Goal: Task Accomplishment & Management: Manage account settings

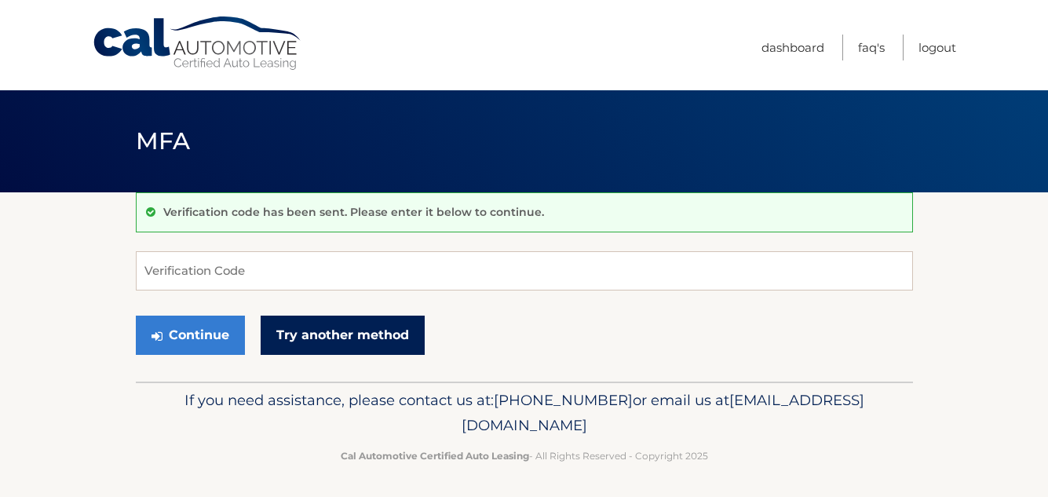
click at [308, 334] on link "Try another method" at bounding box center [343, 334] width 164 height 39
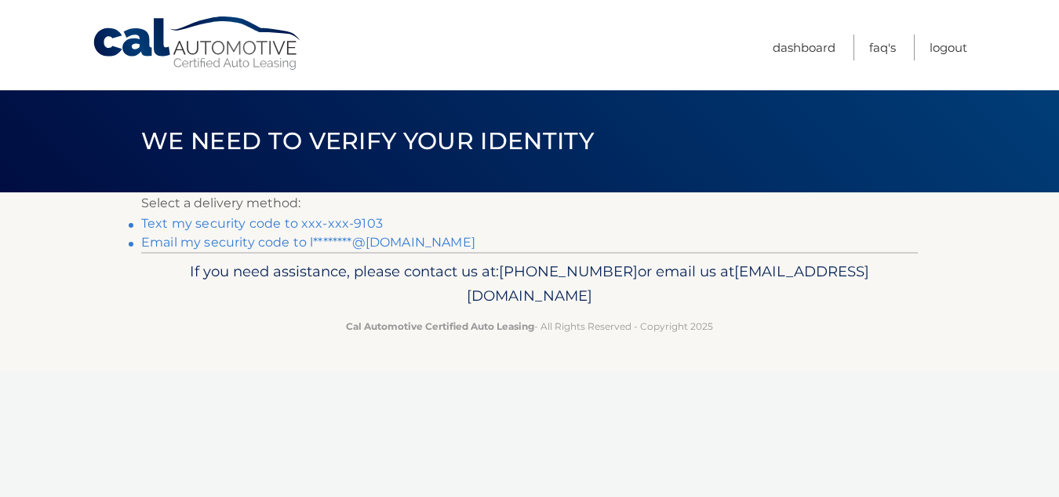
click at [262, 223] on link "Text my security code to xxx-xxx-9103" at bounding box center [262, 223] width 242 height 15
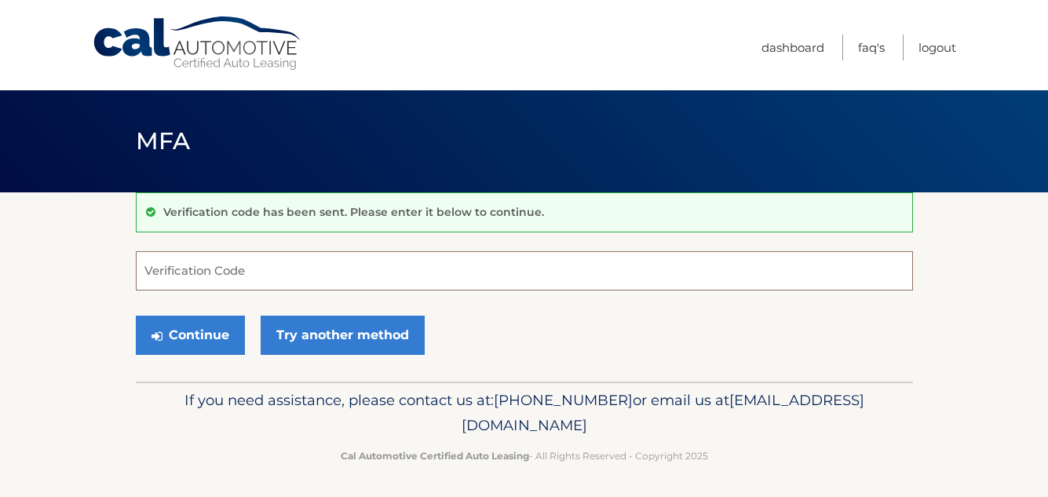
click at [166, 272] on input "Verification Code" at bounding box center [524, 270] width 777 height 39
type input "648048"
click at [185, 334] on button "Continue" at bounding box center [190, 334] width 109 height 39
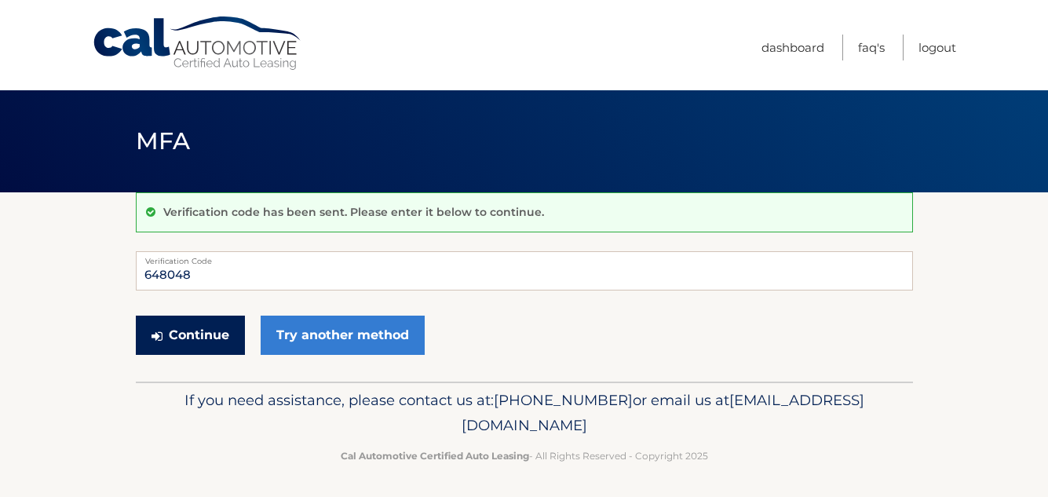
click at [185, 334] on button "Continue" at bounding box center [190, 334] width 109 height 39
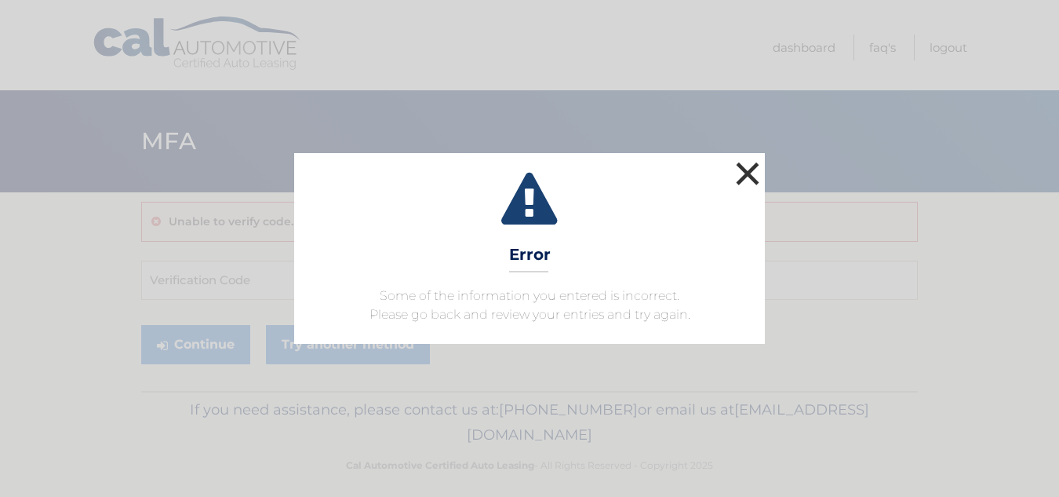
click at [748, 174] on button "×" at bounding box center [747, 173] width 31 height 31
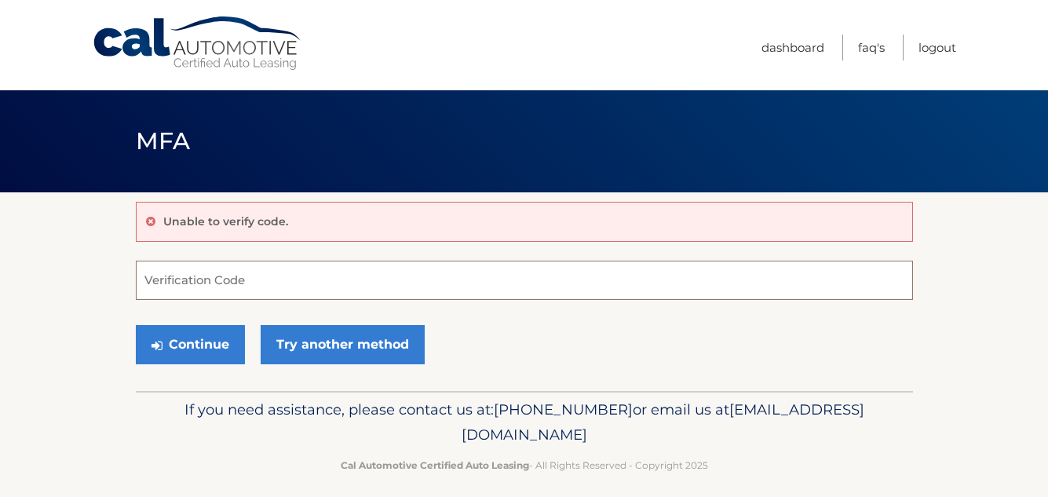
click at [298, 283] on input "Verification Code" at bounding box center [524, 280] width 777 height 39
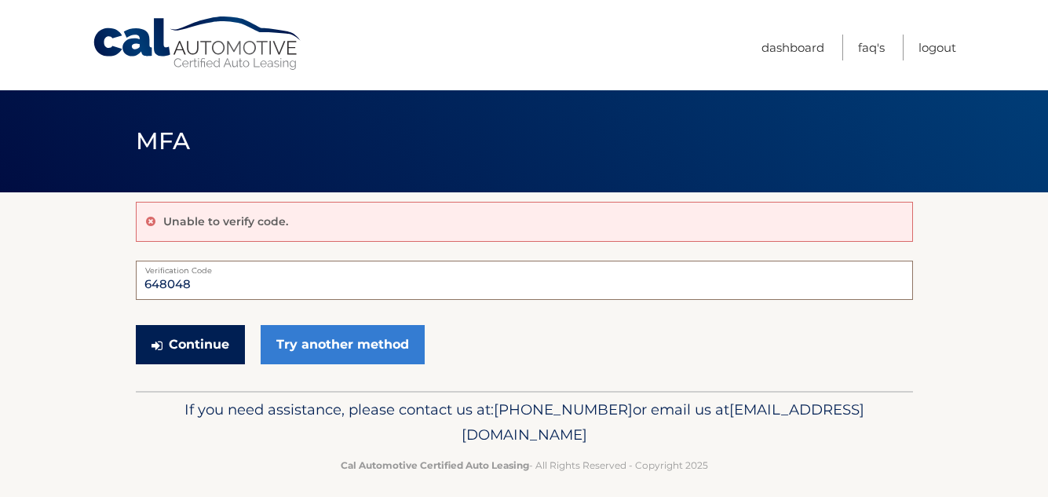
type input "648048"
click at [196, 337] on button "Continue" at bounding box center [190, 344] width 109 height 39
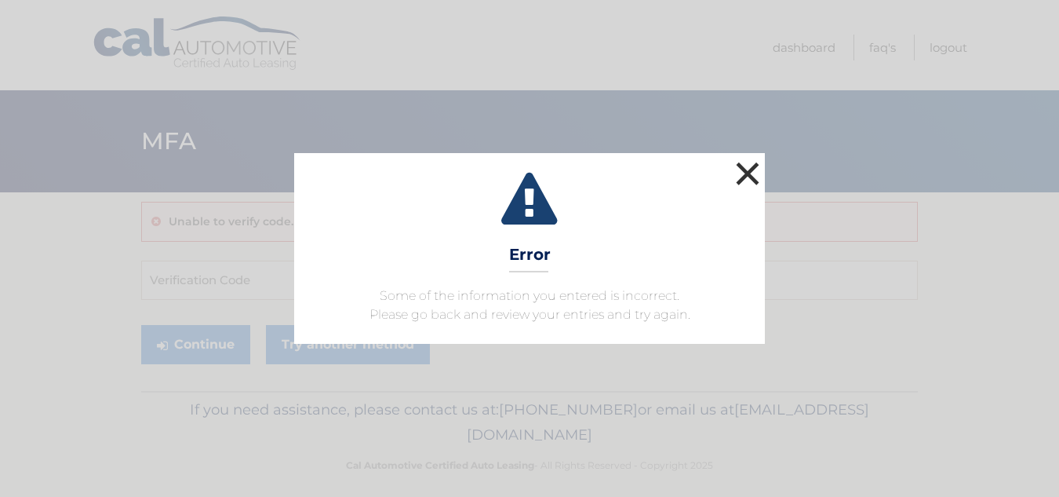
click at [746, 167] on button "×" at bounding box center [747, 173] width 31 height 31
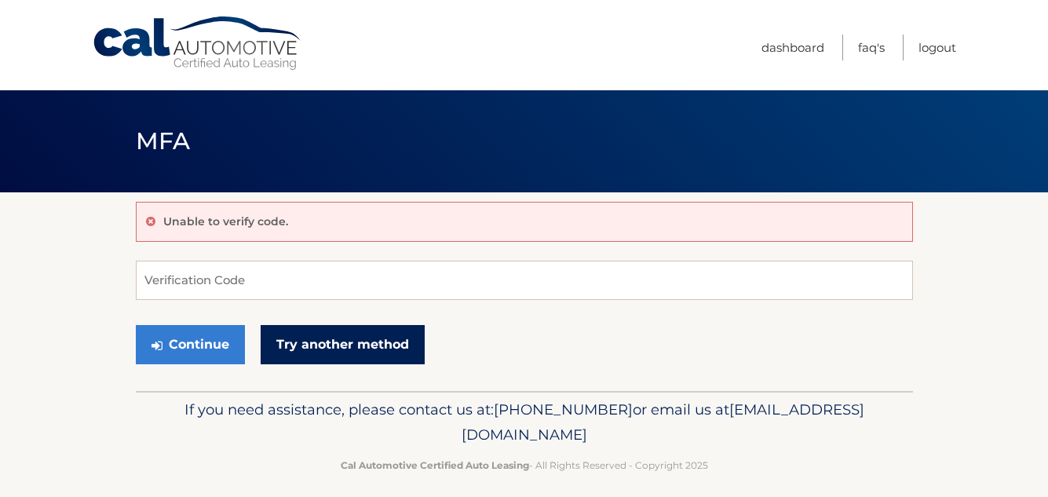
click at [352, 347] on link "Try another method" at bounding box center [343, 344] width 164 height 39
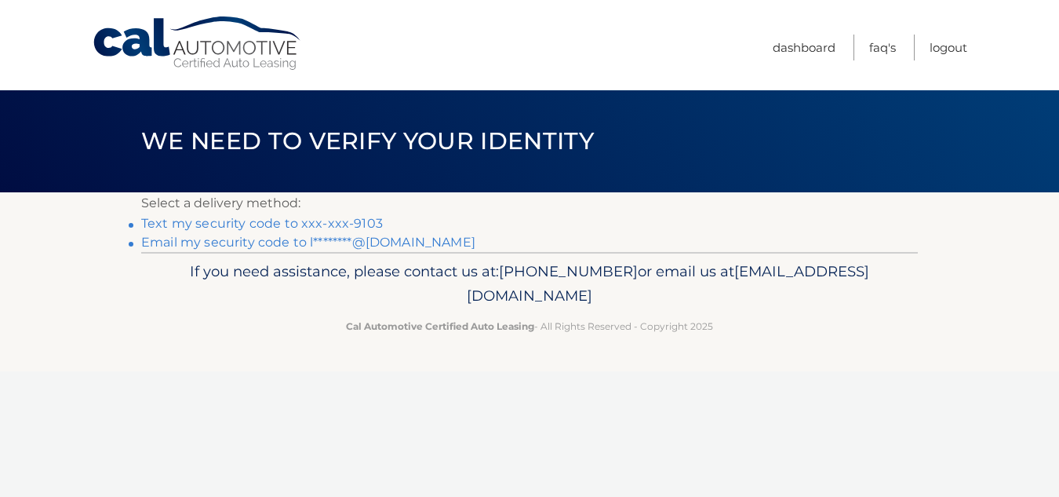
click at [406, 246] on link "Email my security code to l********@[DOMAIN_NAME]" at bounding box center [308, 242] width 334 height 15
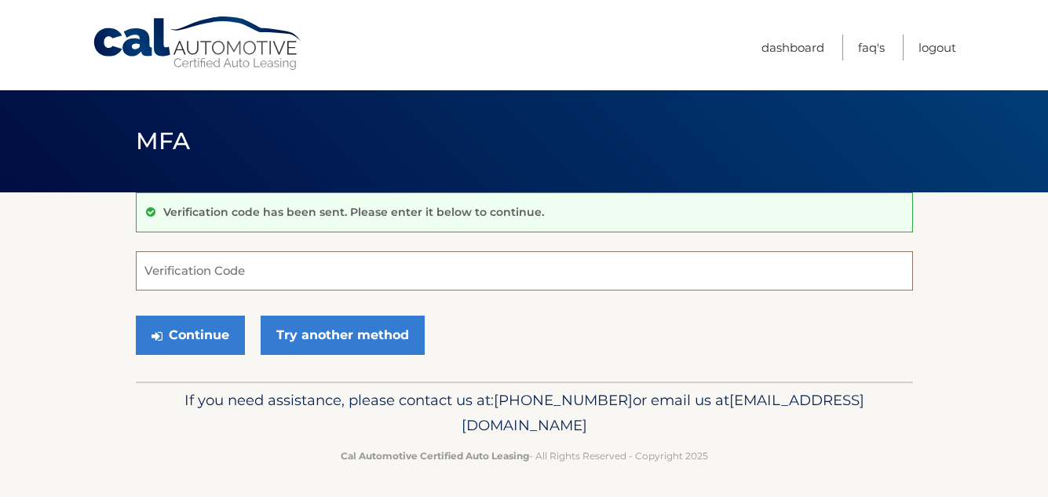
click at [166, 272] on input "Verification Code" at bounding box center [524, 270] width 777 height 39
type input "308176"
click at [182, 339] on button "Continue" at bounding box center [190, 334] width 109 height 39
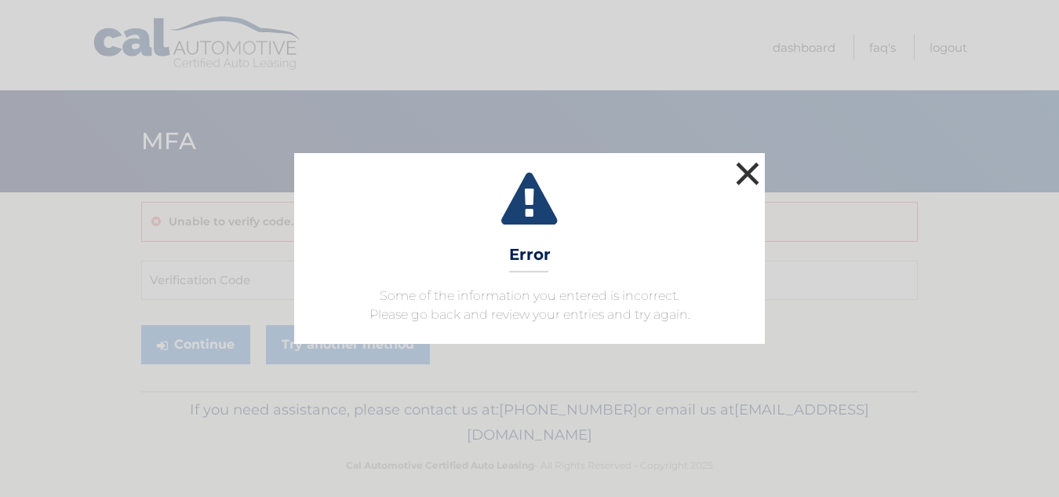
click at [750, 174] on button "×" at bounding box center [747, 173] width 31 height 31
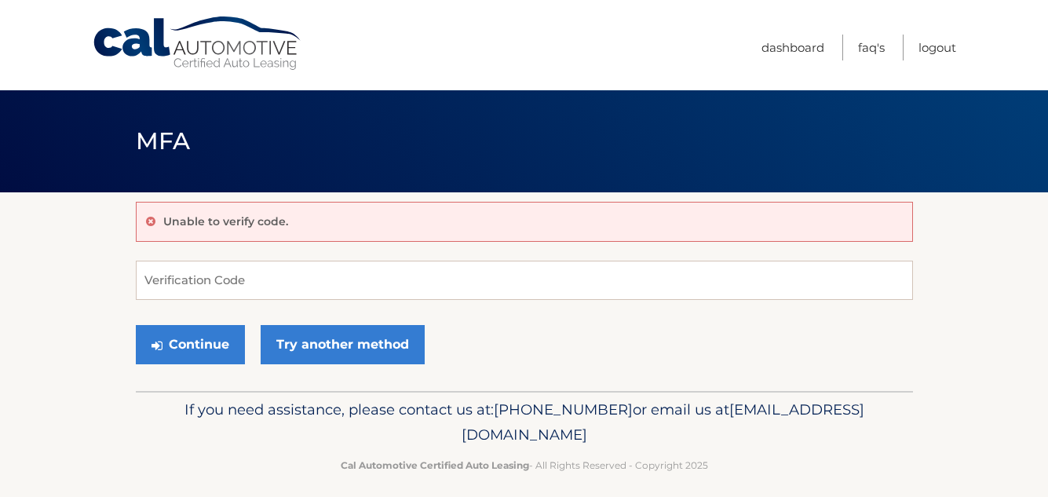
click at [1008, 30] on div "Cal Automotive Menu Dashboard FAQ's Logout" at bounding box center [524, 45] width 1048 height 90
click at [938, 46] on link "Logout" at bounding box center [937, 48] width 38 height 26
